Goal: Information Seeking & Learning: Learn about a topic

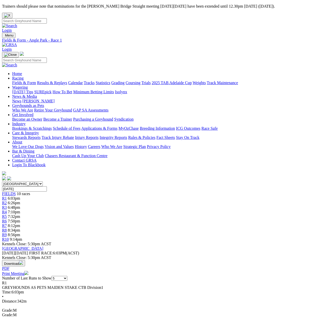
click at [7, 201] on span "R2" at bounding box center [4, 203] width 5 height 4
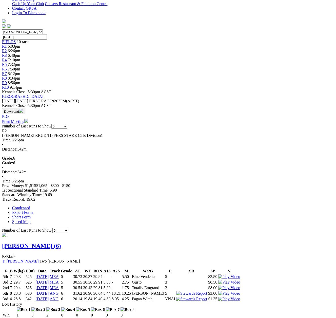
scroll to position [51, 0]
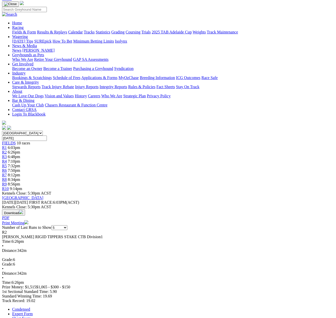
click at [7, 155] on span "R3" at bounding box center [4, 157] width 5 height 4
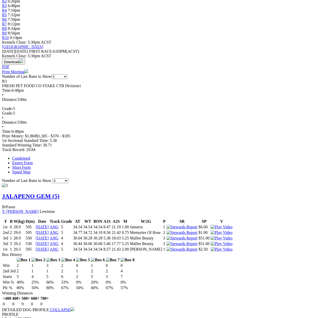
scroll to position [203, 0]
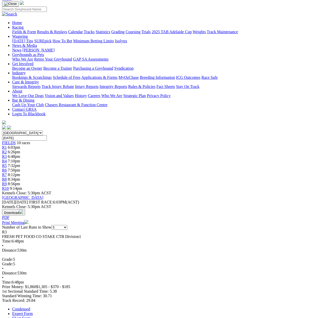
scroll to position [51, 0]
click at [7, 159] on span "R4" at bounding box center [4, 161] width 5 height 4
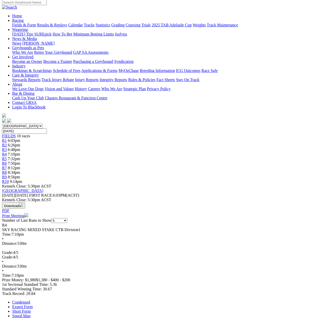
scroll to position [25, 0]
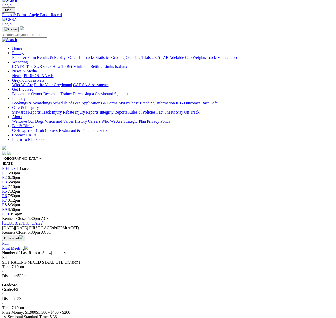
click at [7, 189] on span "R5" at bounding box center [4, 191] width 5 height 4
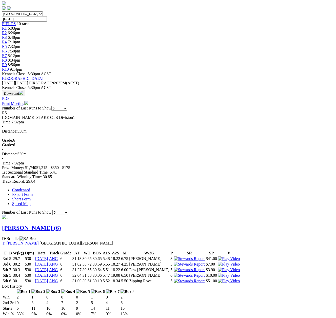
scroll to position [177, 0]
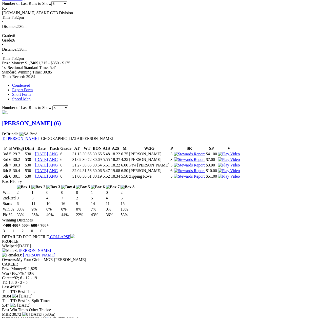
scroll to position [329, 0]
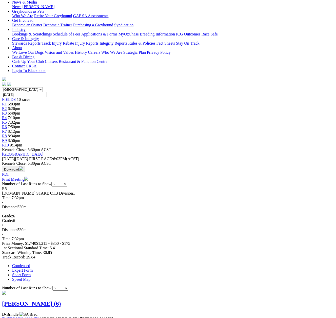
scroll to position [22, 0]
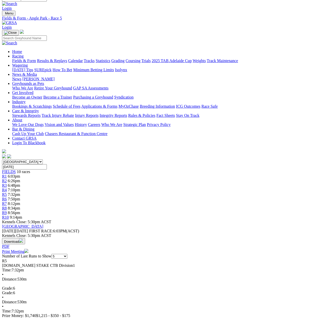
click at [7, 197] on span "R6" at bounding box center [4, 199] width 5 height 4
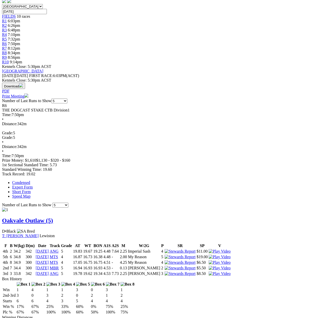
scroll to position [51, 0]
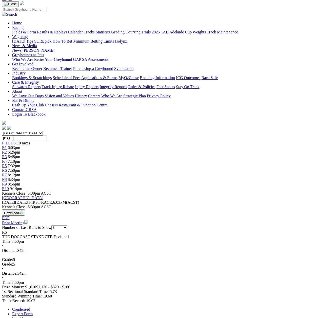
click at [7, 173] on span "R7" at bounding box center [4, 175] width 5 height 4
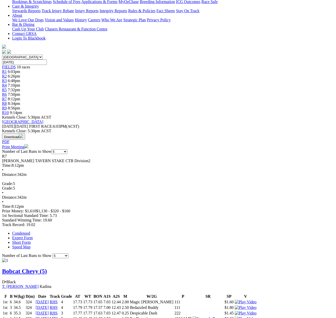
scroll to position [51, 0]
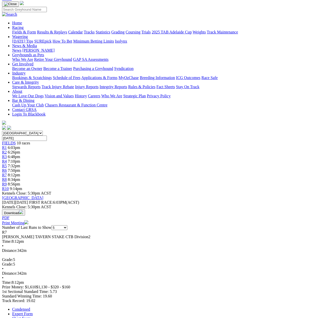
click at [7, 177] on span "R8" at bounding box center [4, 179] width 5 height 4
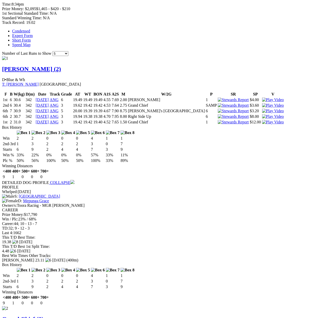
scroll to position [329, 0]
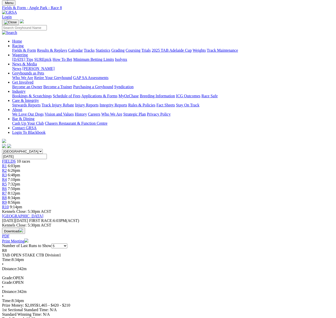
scroll to position [25, 0]
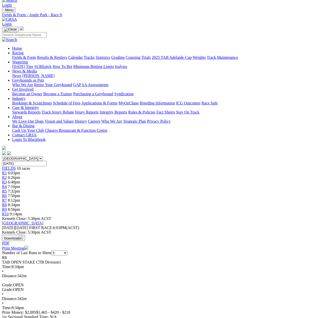
click at [7, 207] on span "R9" at bounding box center [4, 209] width 5 height 4
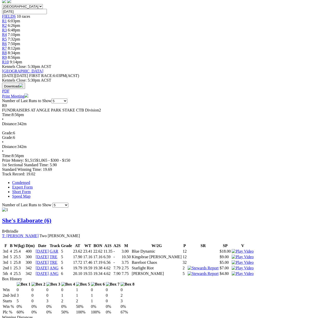
scroll to position [253, 0]
